Goal: Transaction & Acquisition: Purchase product/service

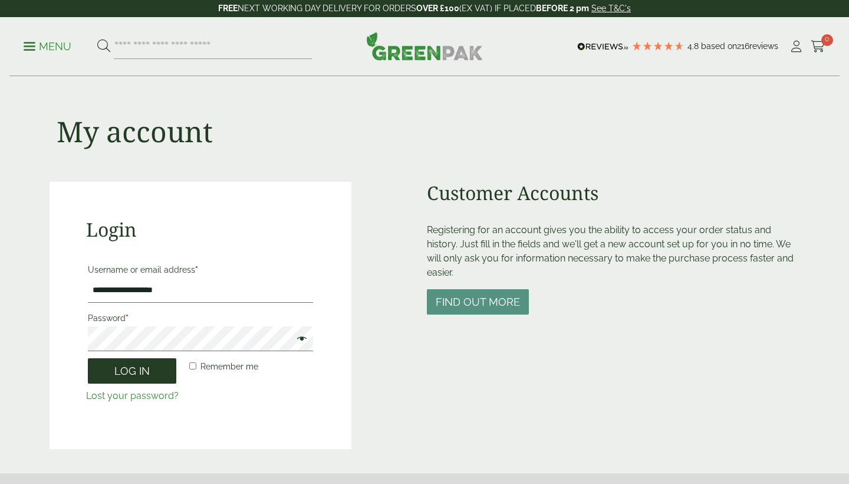
click at [137, 367] on button "Log in" at bounding box center [132, 370] width 88 height 25
click at [139, 369] on button "Log in" at bounding box center [132, 370] width 88 height 25
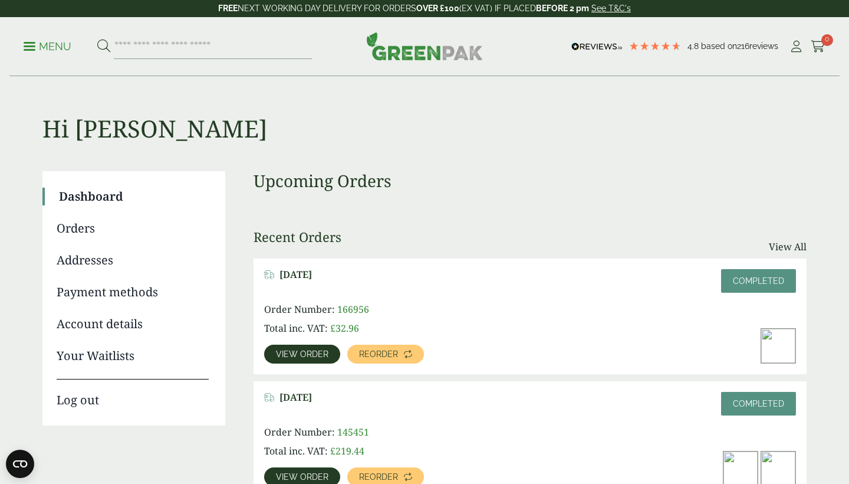
click at [40, 47] on p "Menu" at bounding box center [48, 47] width 48 height 14
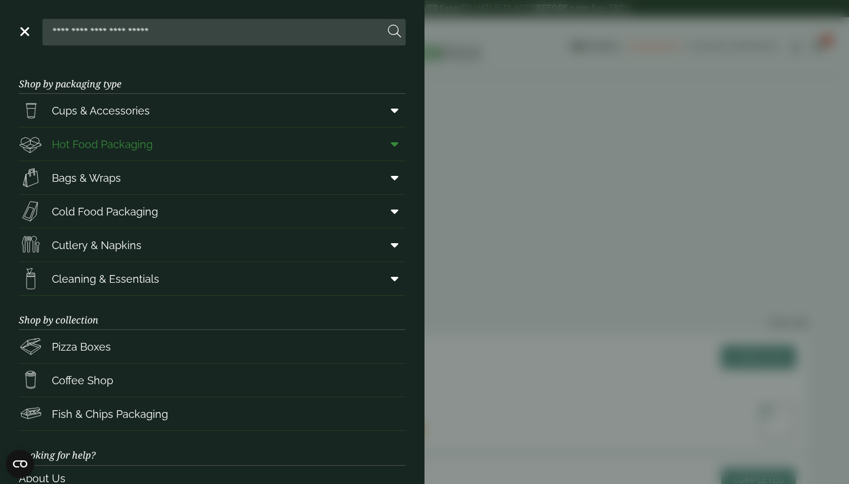
click at [397, 144] on icon at bounding box center [395, 144] width 8 height 12
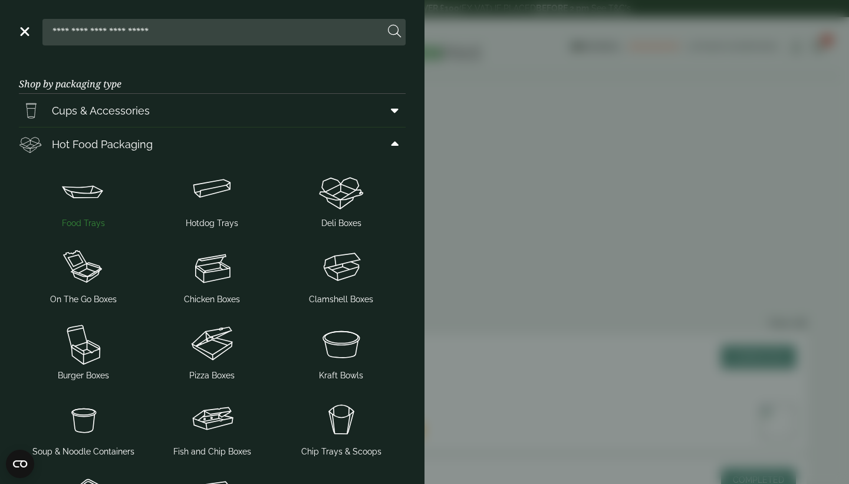
click at [88, 199] on img at bounding box center [84, 190] width 120 height 47
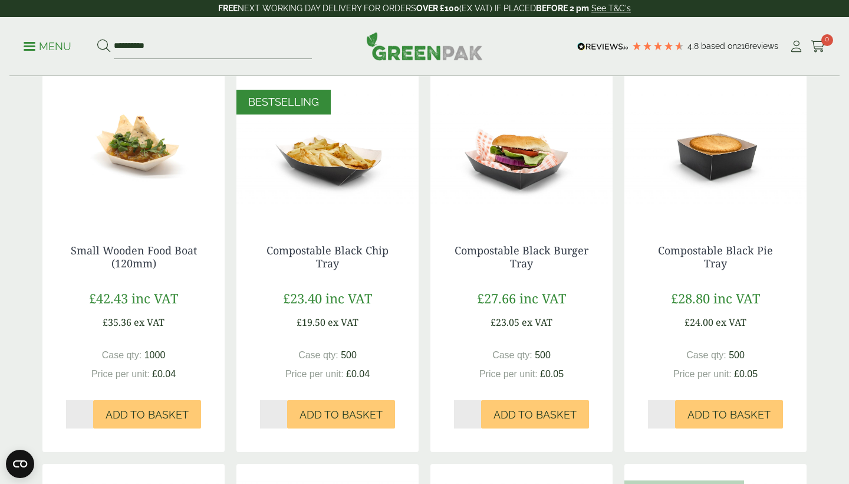
scroll to position [692, 0]
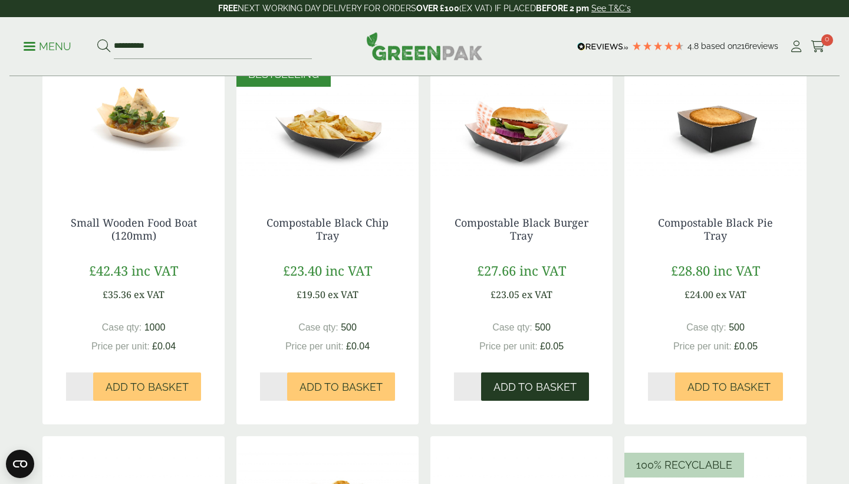
click at [530, 383] on span "Add to Basket" at bounding box center [535, 386] width 83 height 13
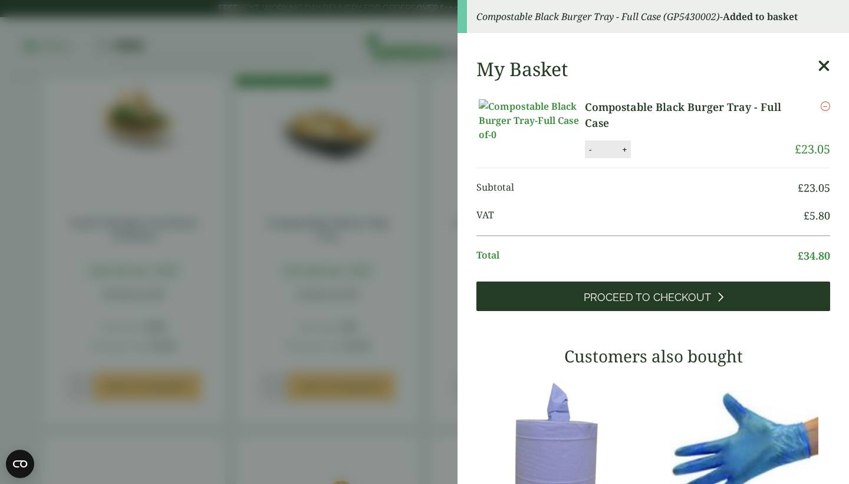
click at [619, 304] on span "Proceed to Checkout" at bounding box center [647, 297] width 127 height 13
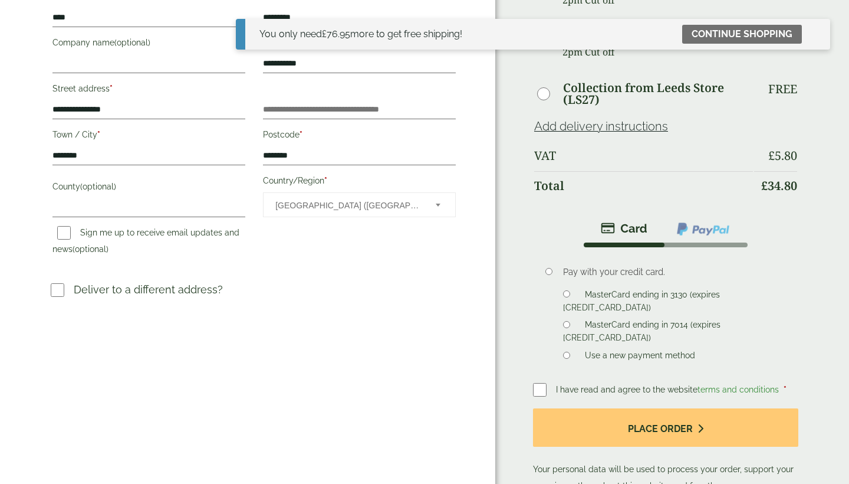
scroll to position [203, 0]
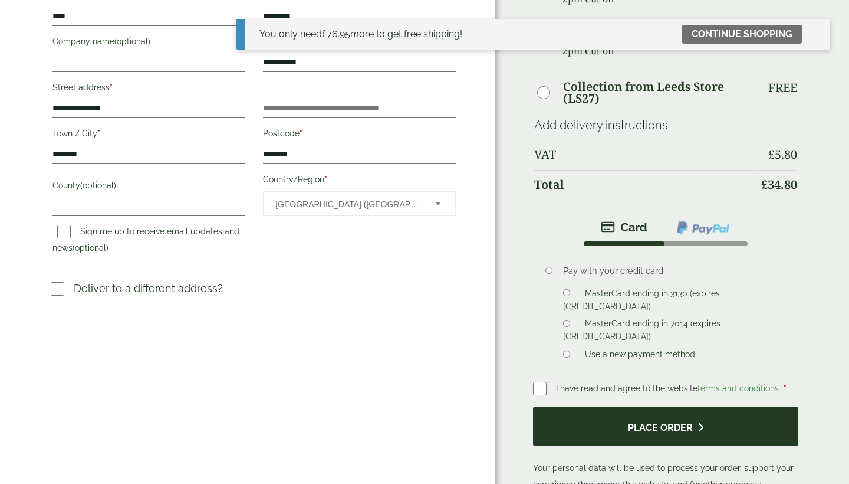
click at [630, 407] on button "Place order" at bounding box center [665, 426] width 265 height 38
